Goal: Browse casually

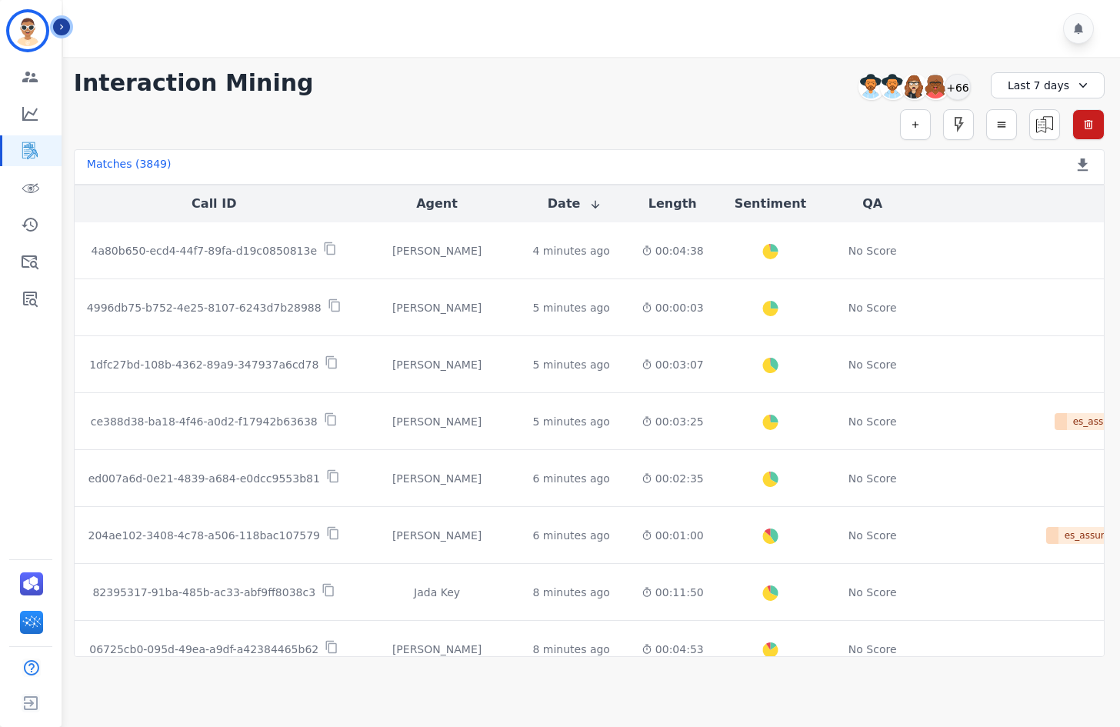
click at [62, 28] on icon "Sidebar" at bounding box center [61, 27] width 11 height 11
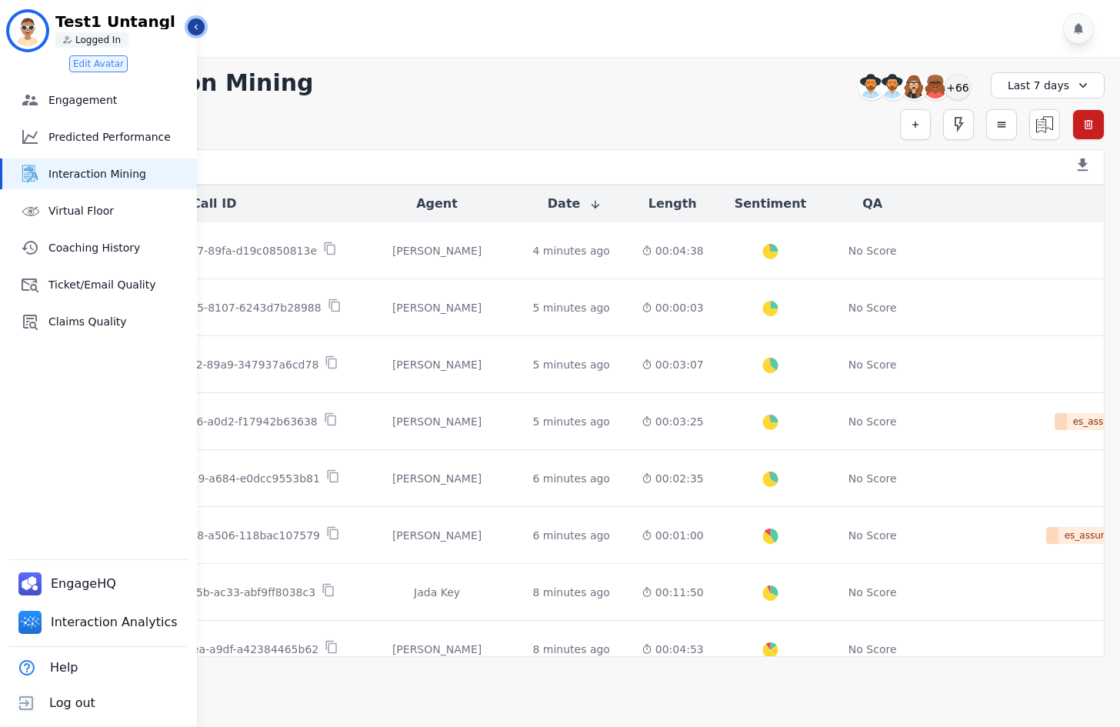
click at [195, 30] on icon "Sidebar" at bounding box center [196, 27] width 11 height 11
